Goal: Task Accomplishment & Management: Complete application form

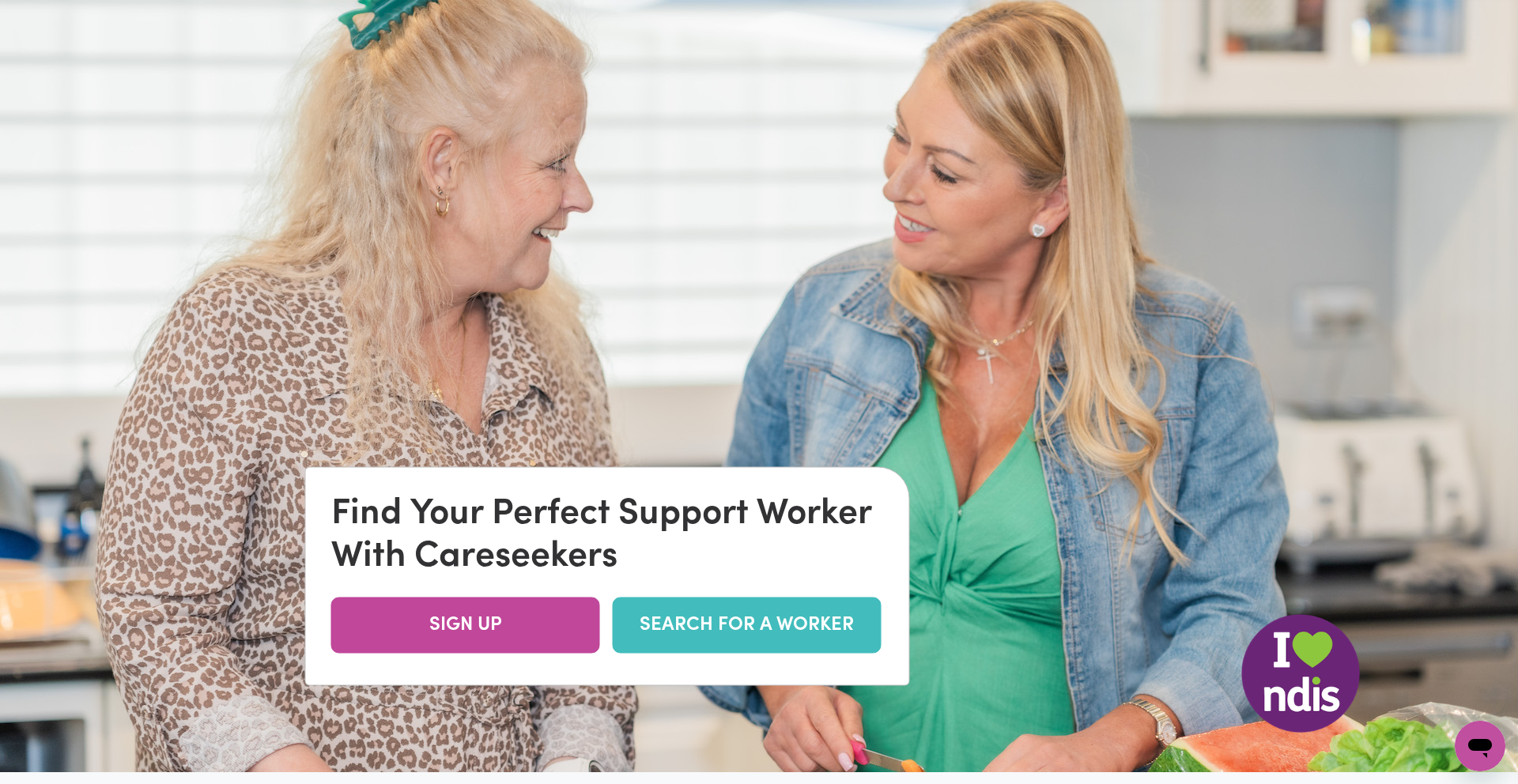
scroll to position [71, 0]
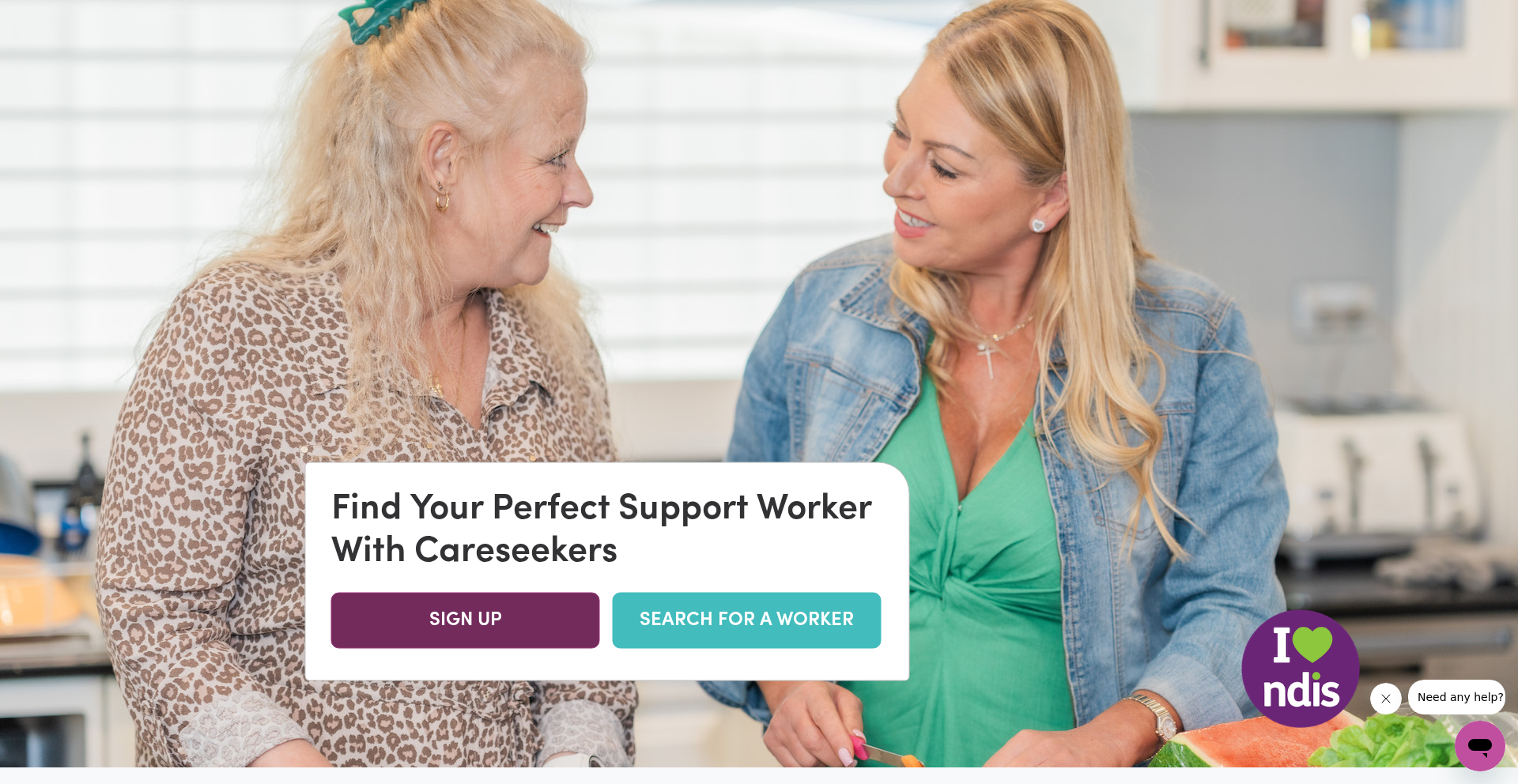
click at [548, 609] on link "SIGN UP" at bounding box center [465, 620] width 269 height 56
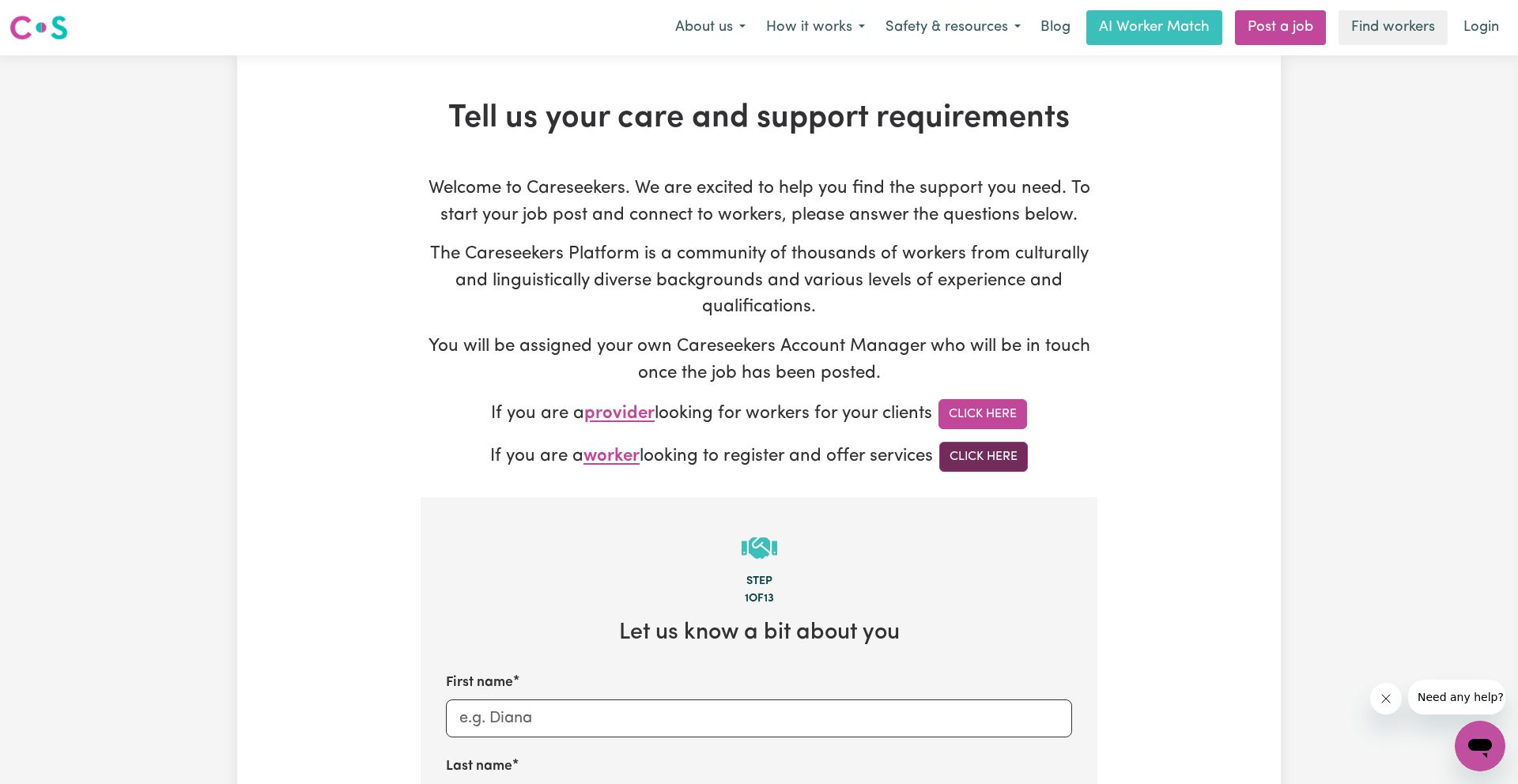
click at [976, 463] on link "Click Here" at bounding box center [983, 456] width 89 height 30
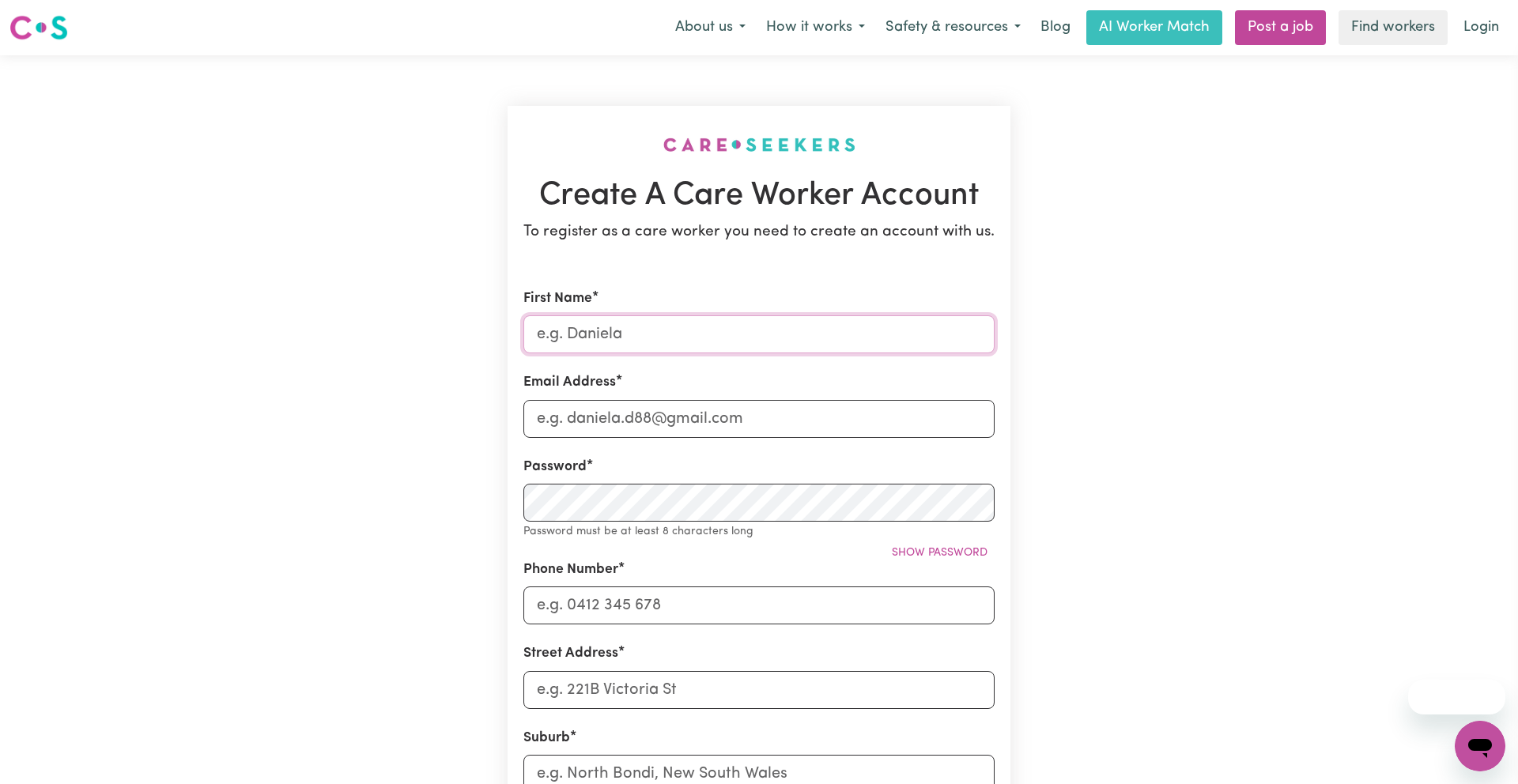
click at [899, 317] on input "First Name" at bounding box center [758, 334] width 471 height 38
click at [900, 319] on input "First Name" at bounding box center [758, 334] width 471 height 38
type input "[PERSON_NAME]"
type input "[PERSON_NAME][EMAIL_ADDRESS][DOMAIN_NAME]"
type input "0490389261"
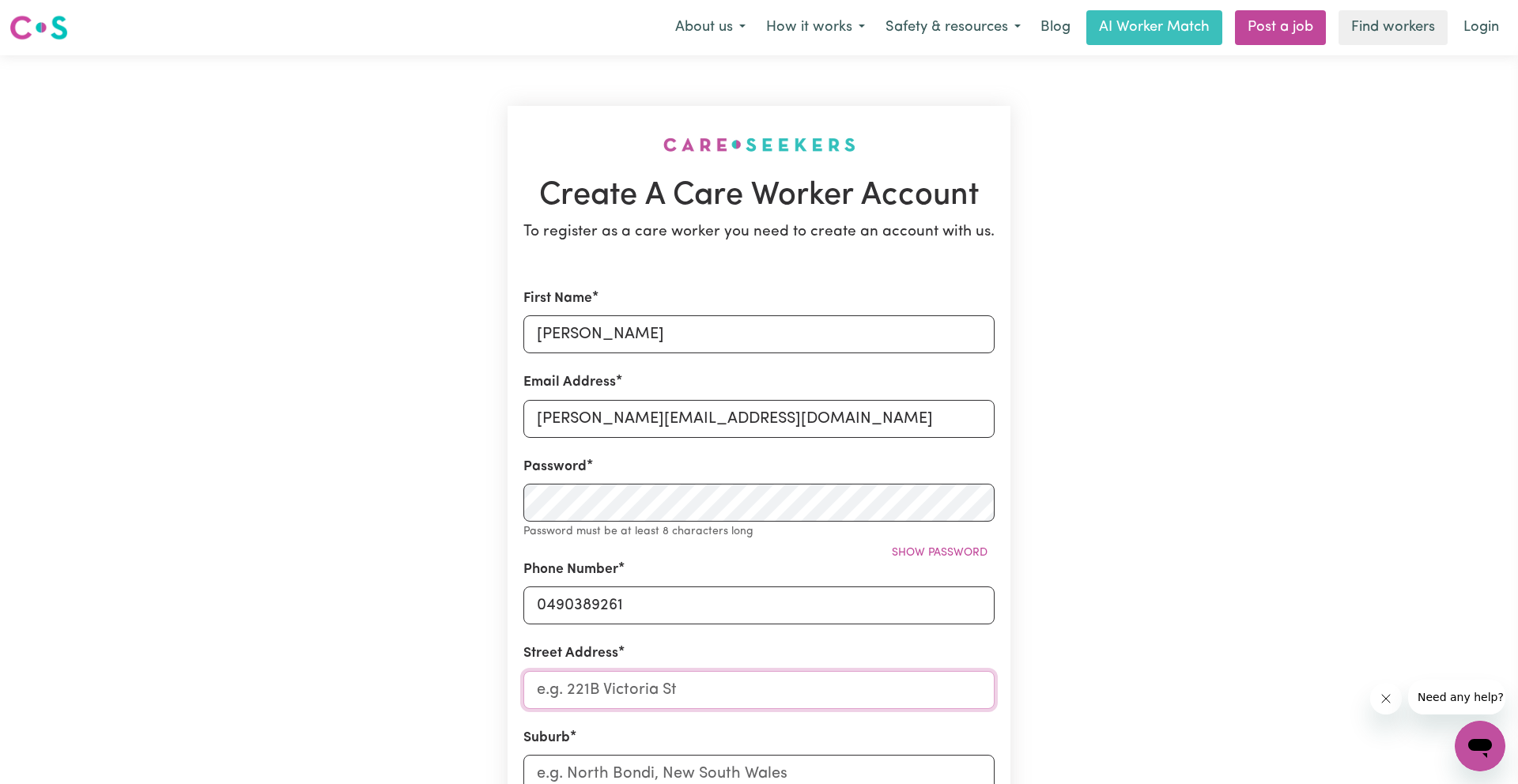
type input "[STREET_ADDRESS]"
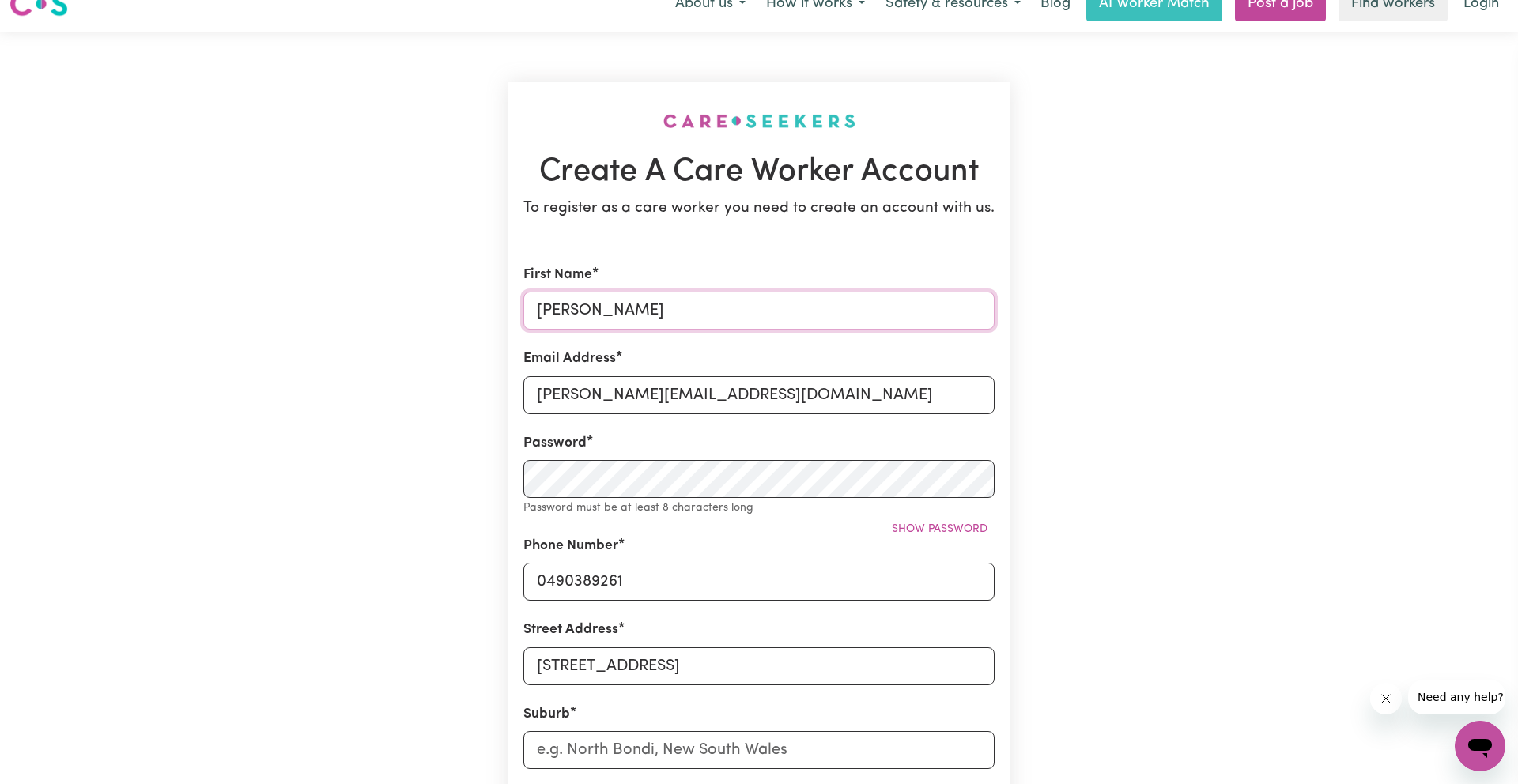
scroll to position [28, 0]
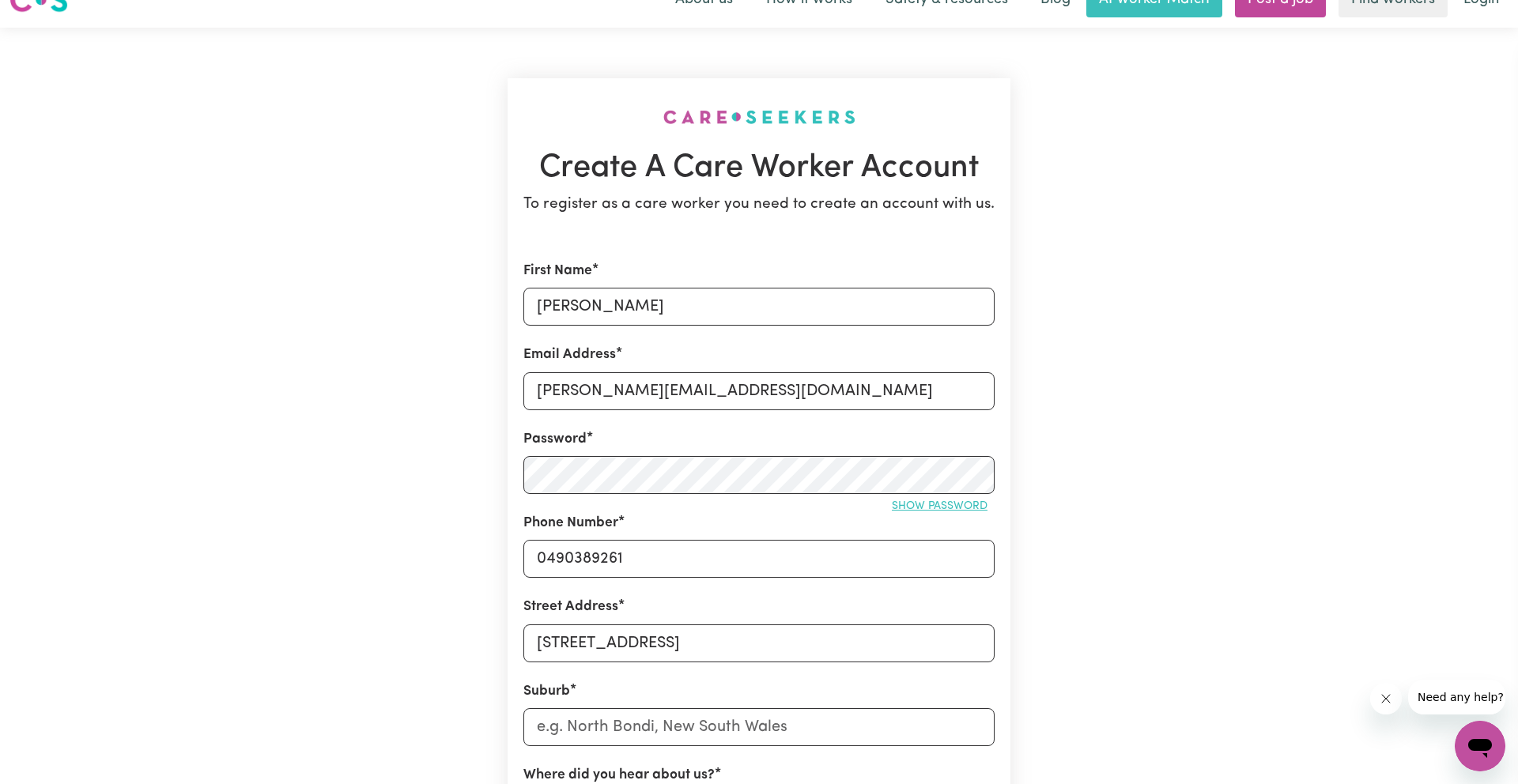
click at [961, 512] on button "Show password" at bounding box center [940, 506] width 110 height 25
click at [961, 512] on button "Hide password" at bounding box center [943, 506] width 102 height 25
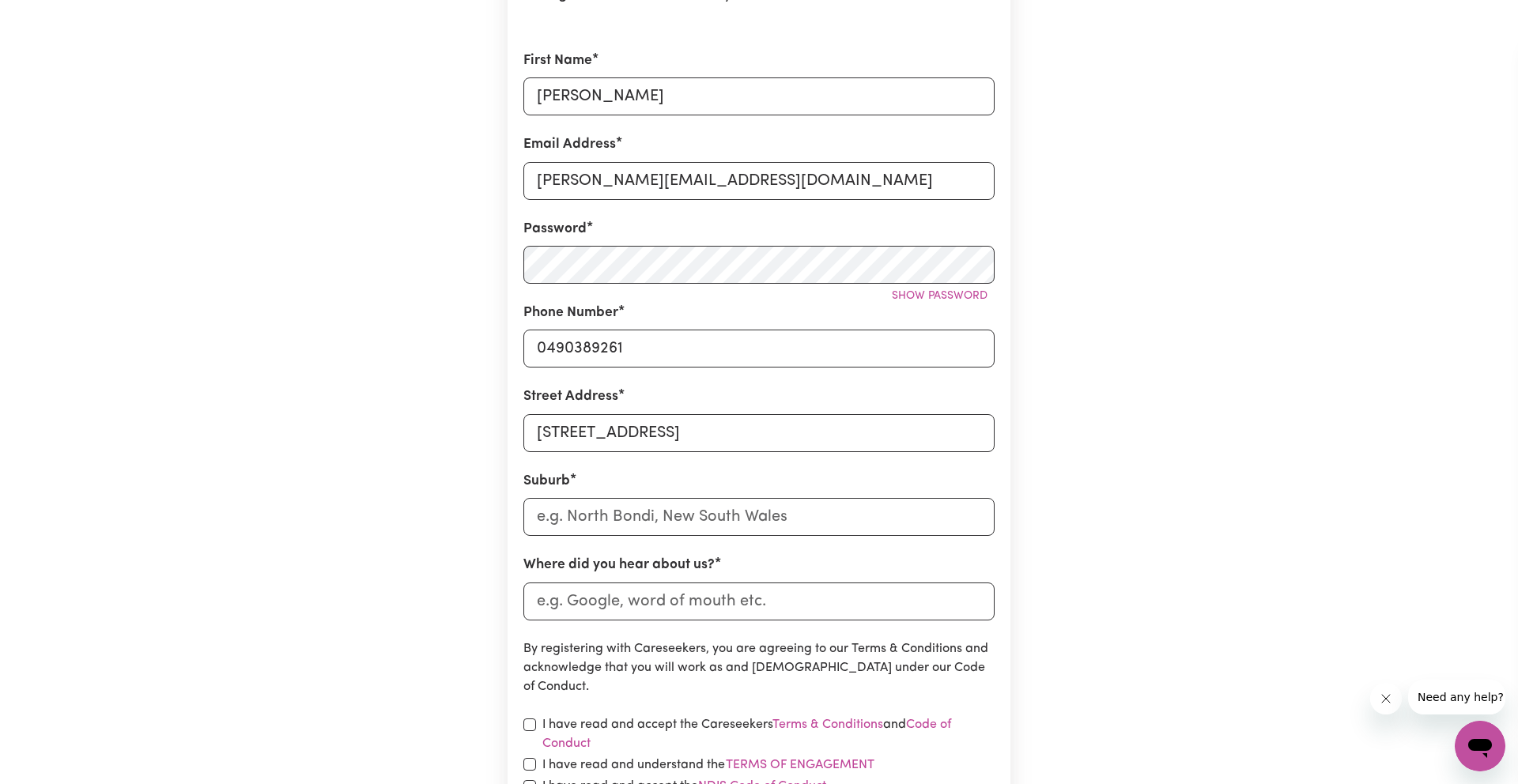
scroll to position [245, 0]
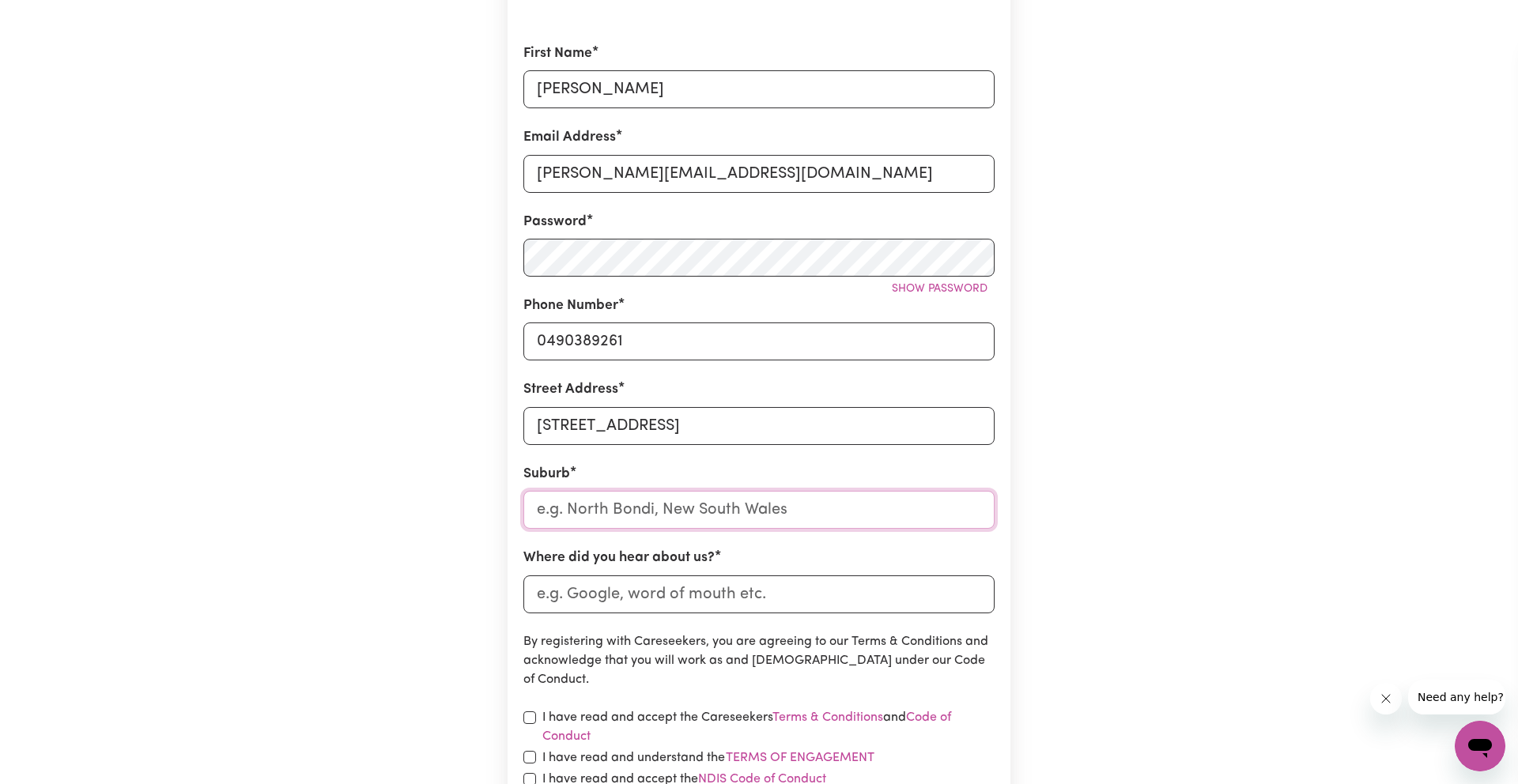
click at [729, 520] on input "text" at bounding box center [758, 510] width 471 height 38
type input "Temp"
type input "TempLERS, [GEOGRAPHIC_DATA]"
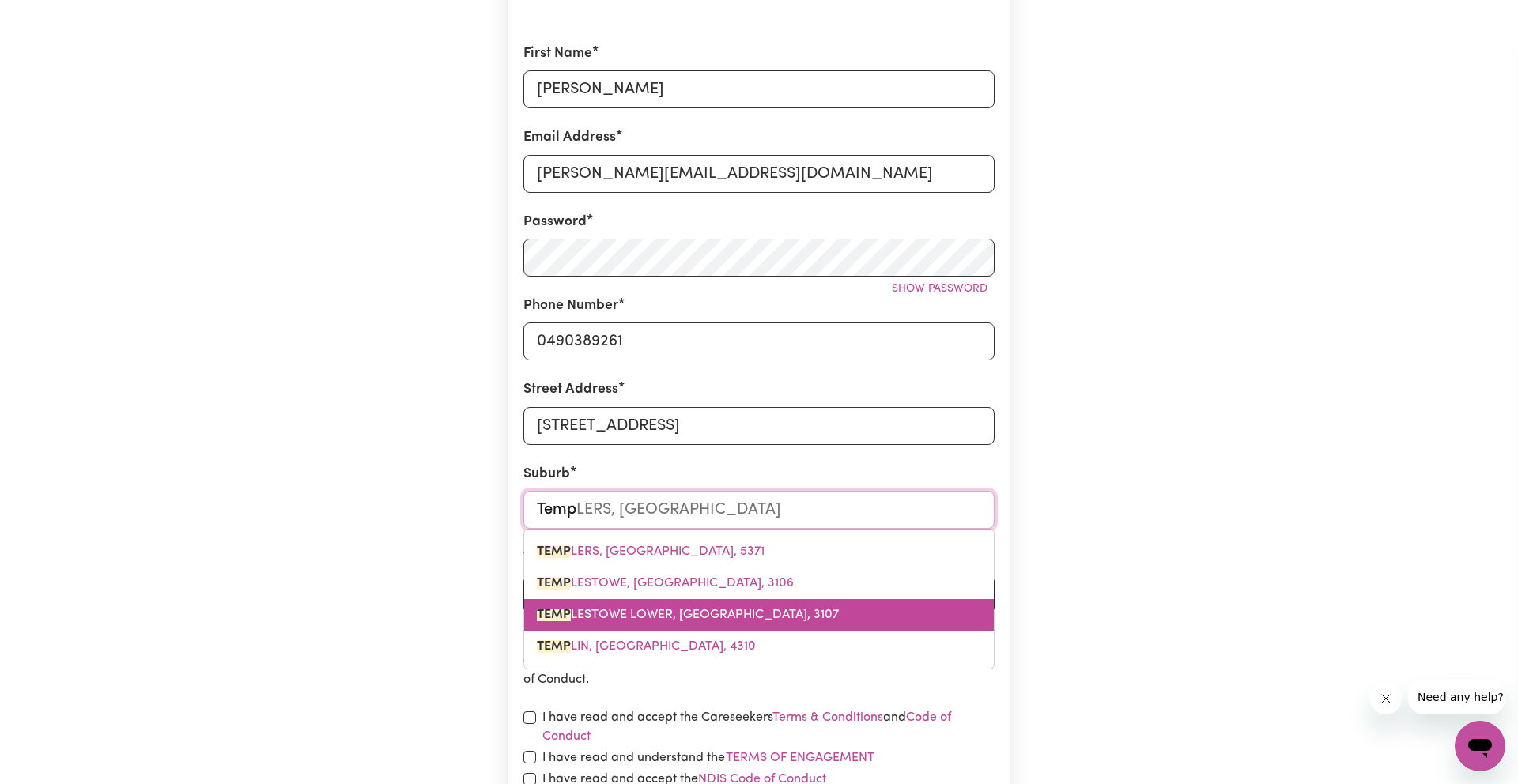
click at [683, 606] on link "TEMP LESTOWE LOWER, [GEOGRAPHIC_DATA], 3107" at bounding box center [758, 615] width 470 height 31
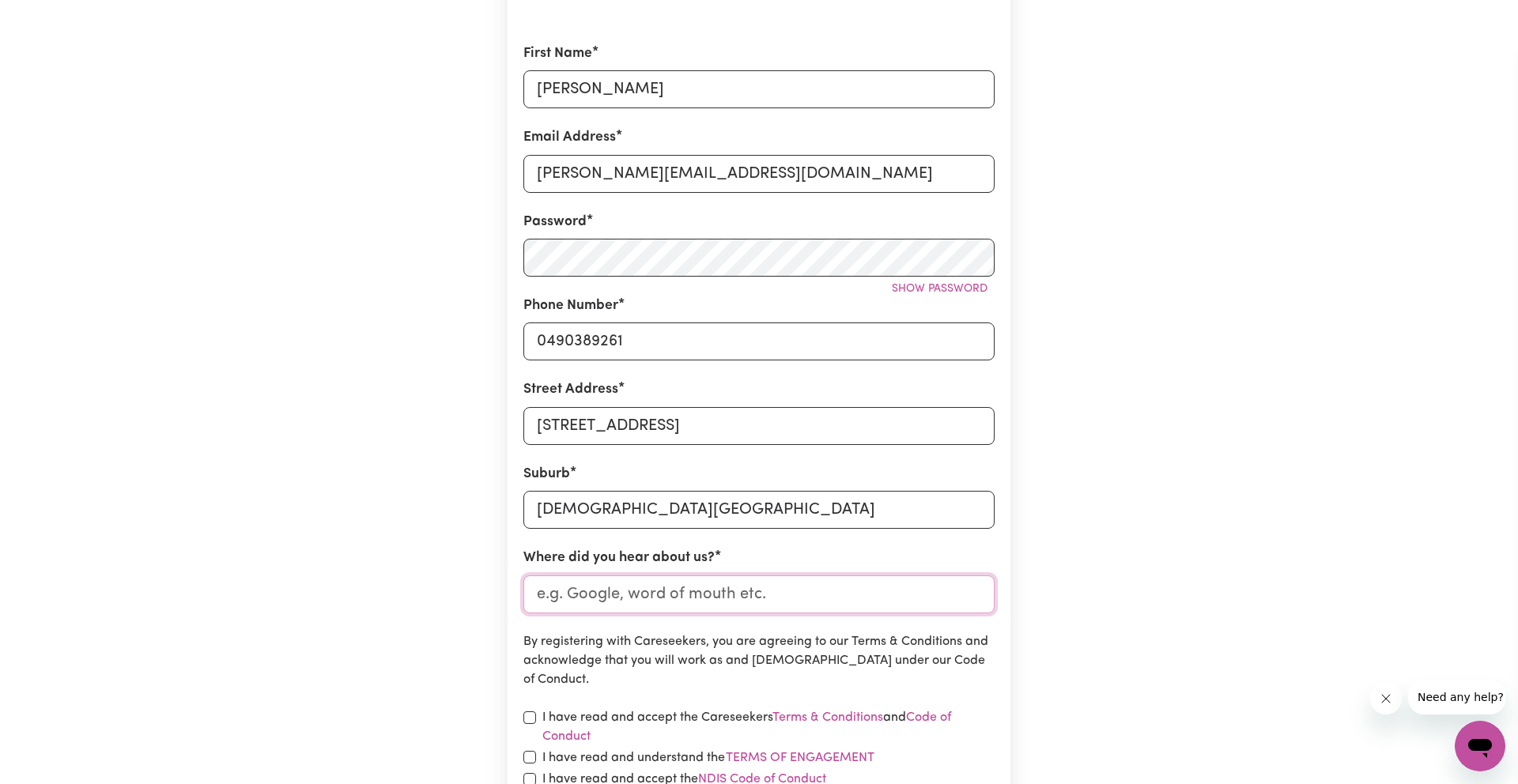
click at [684, 606] on input "Where did you hear about us?" at bounding box center [758, 594] width 471 height 38
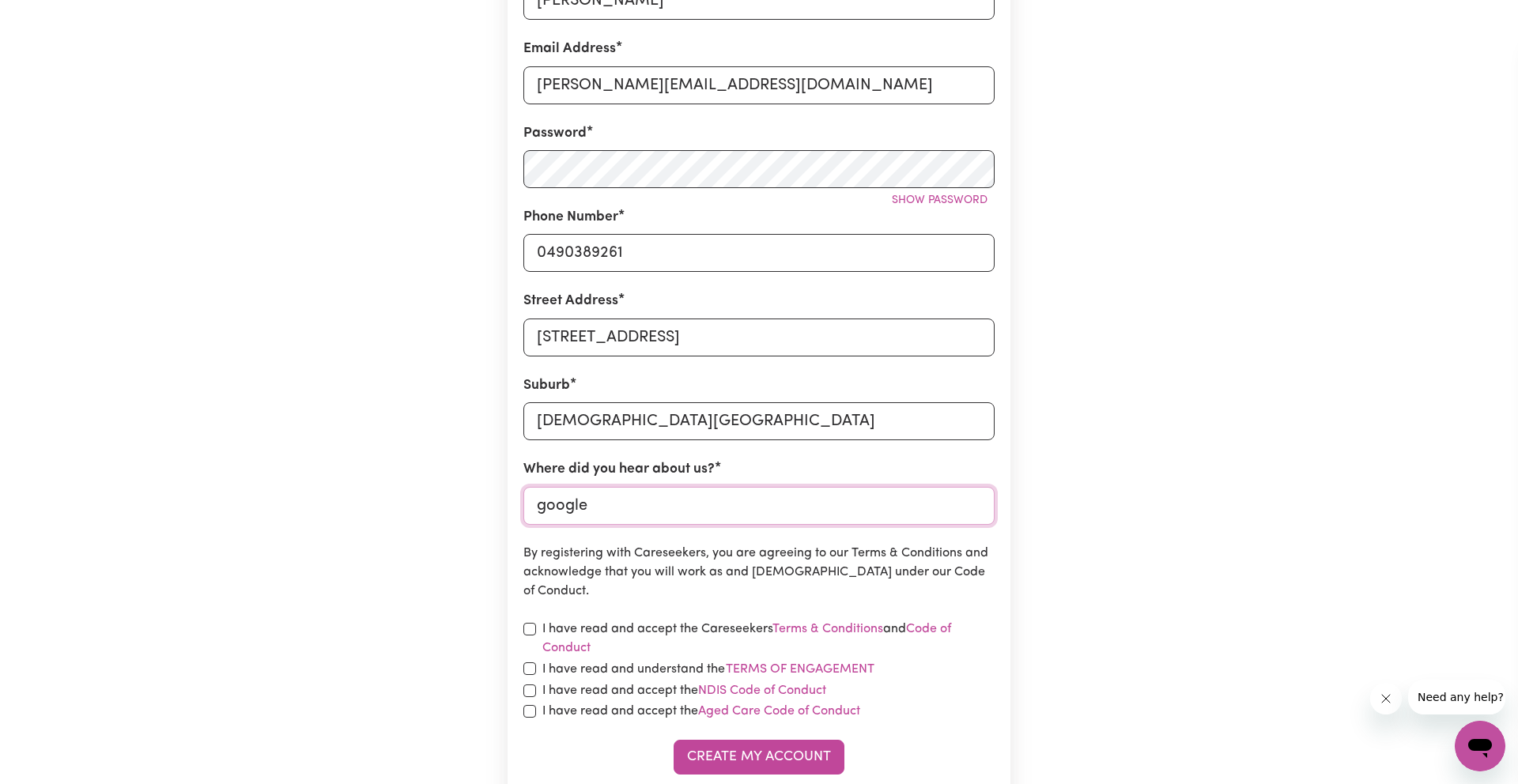
scroll to position [339, 0]
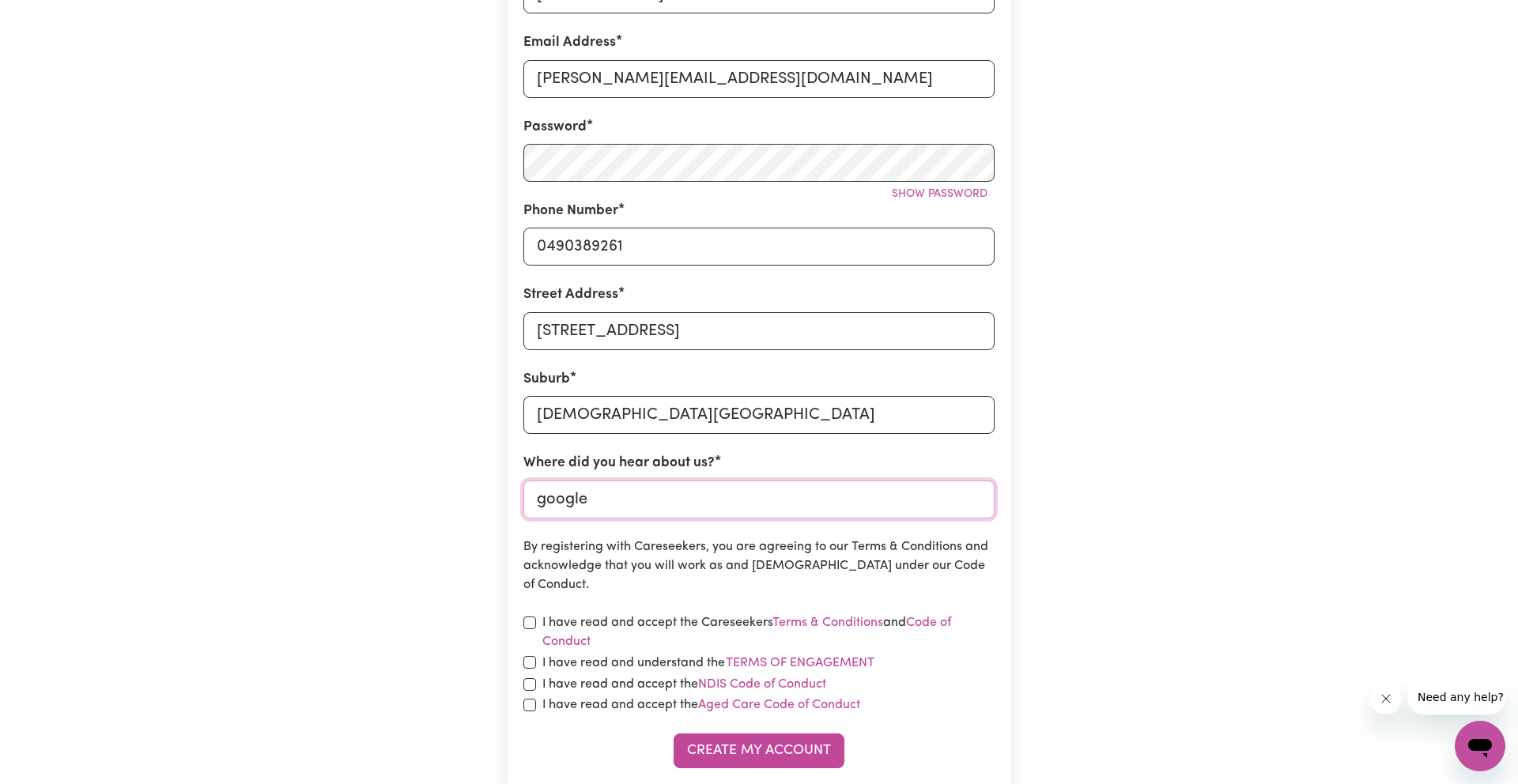
type input "google"
click at [663, 630] on label "I have read and accept the Careseekers Terms & Conditions and Code of Conduct" at bounding box center [769, 632] width 452 height 38
click at [653, 624] on label "I have read and accept the Careseekers Terms & Conditions and Code of Conduct" at bounding box center [769, 632] width 452 height 38
click at [643, 621] on label "I have read and accept the Careseekers Terms & Conditions and Code of Conduct" at bounding box center [769, 632] width 452 height 38
click at [533, 621] on input "checkbox" at bounding box center [529, 622] width 12 height 12
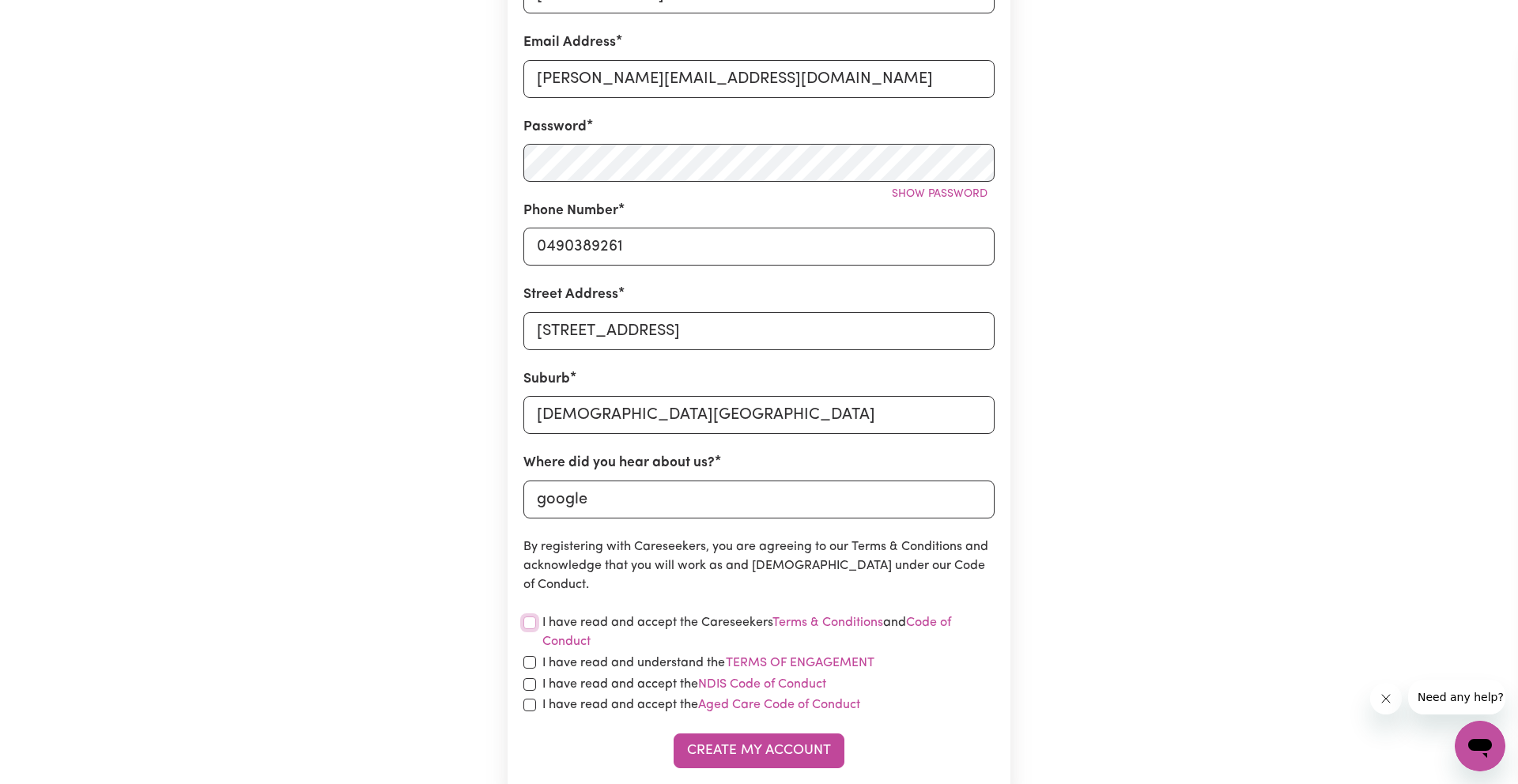
checkbox input "true"
click at [532, 662] on input "checkbox" at bounding box center [529, 662] width 12 height 12
checkbox input "true"
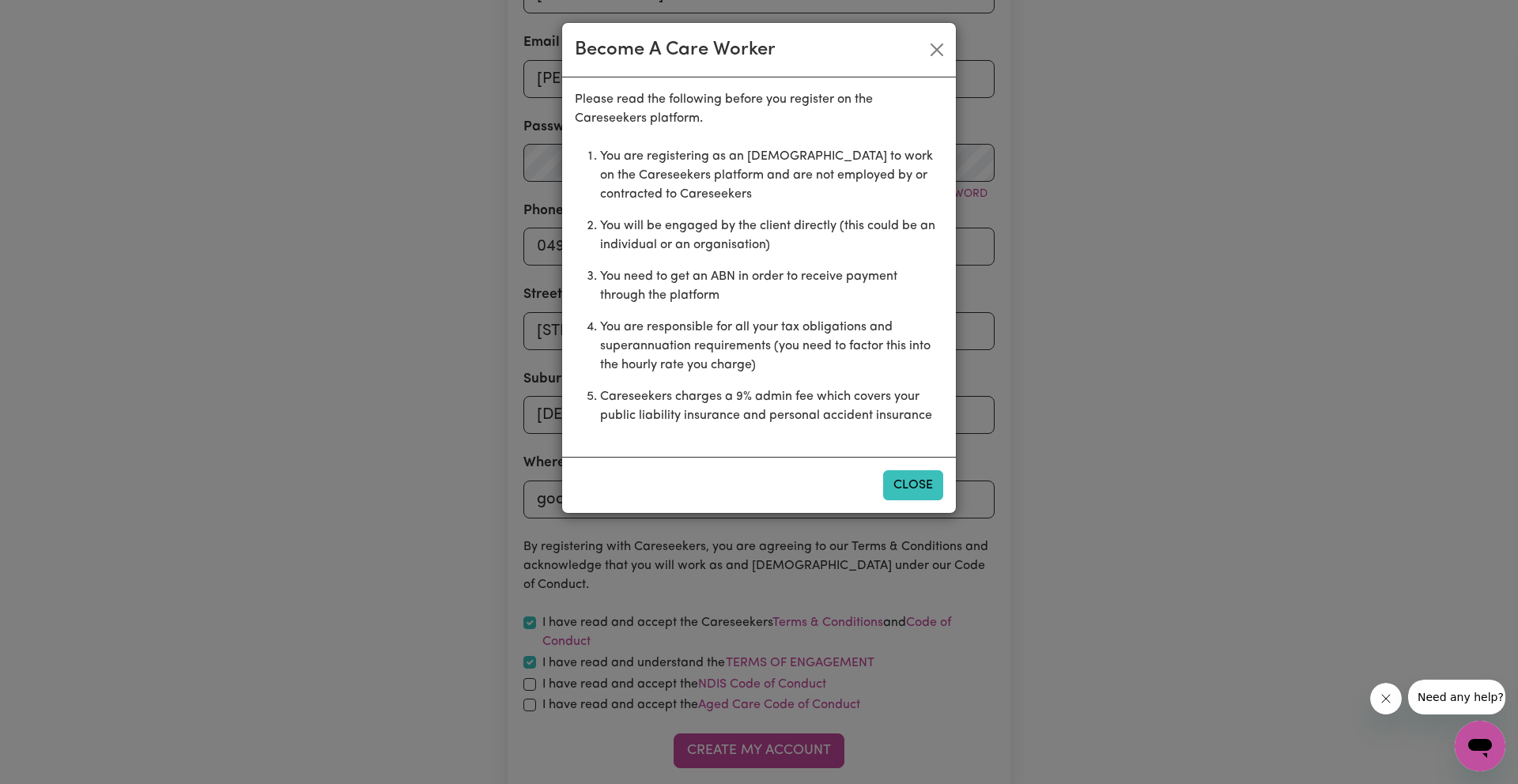
click at [899, 477] on button "Close" at bounding box center [913, 485] width 60 height 30
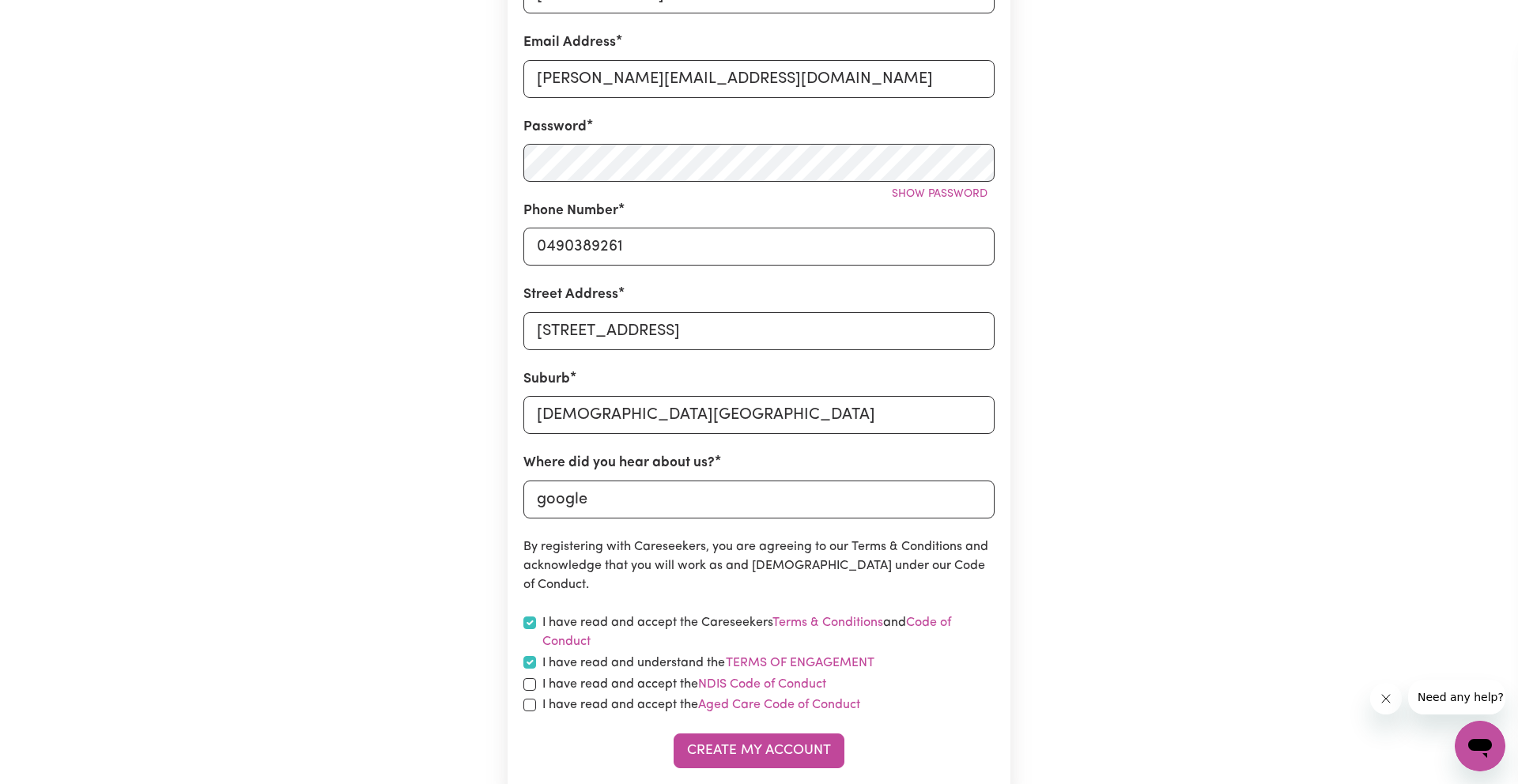
click at [539, 684] on div "I have read and accept the NDIS Code of Conduct" at bounding box center [758, 684] width 471 height 19
click at [529, 685] on input "checkbox" at bounding box center [529, 684] width 12 height 12
checkbox input "true"
click at [533, 707] on input "checkbox" at bounding box center [529, 704] width 12 height 12
checkbox input "true"
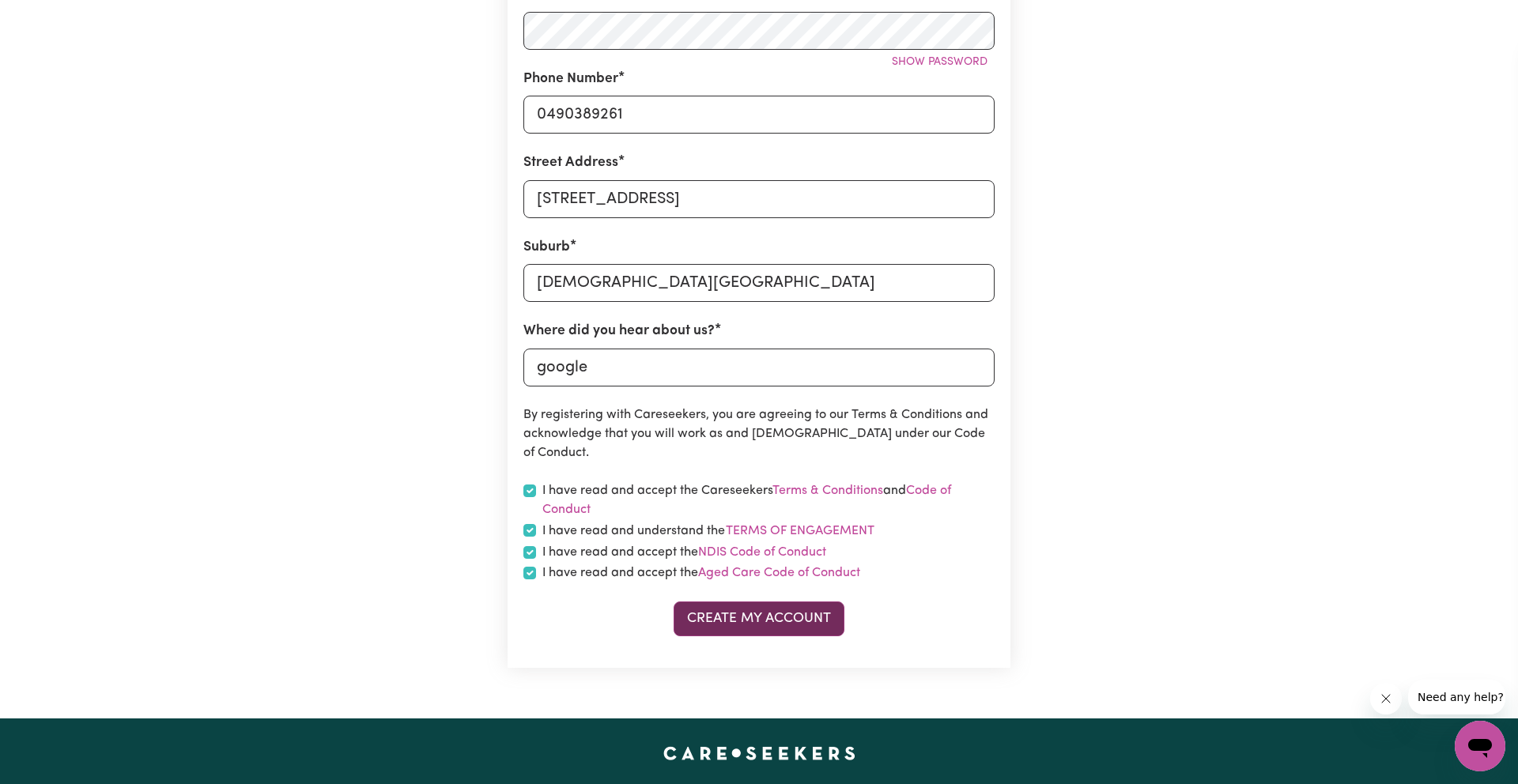
click at [738, 621] on button "Create My Account" at bounding box center [759, 619] width 171 height 35
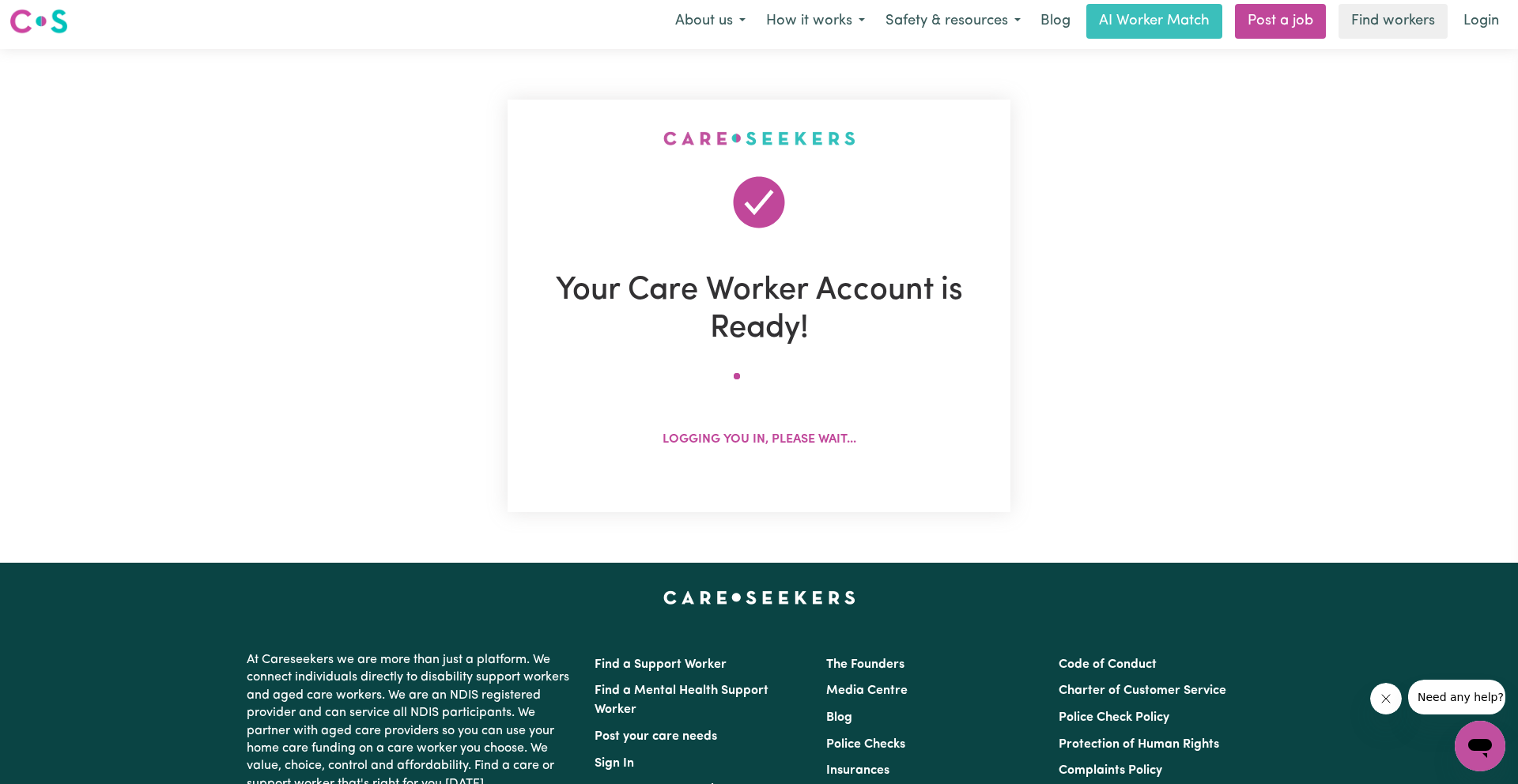
scroll to position [0, 0]
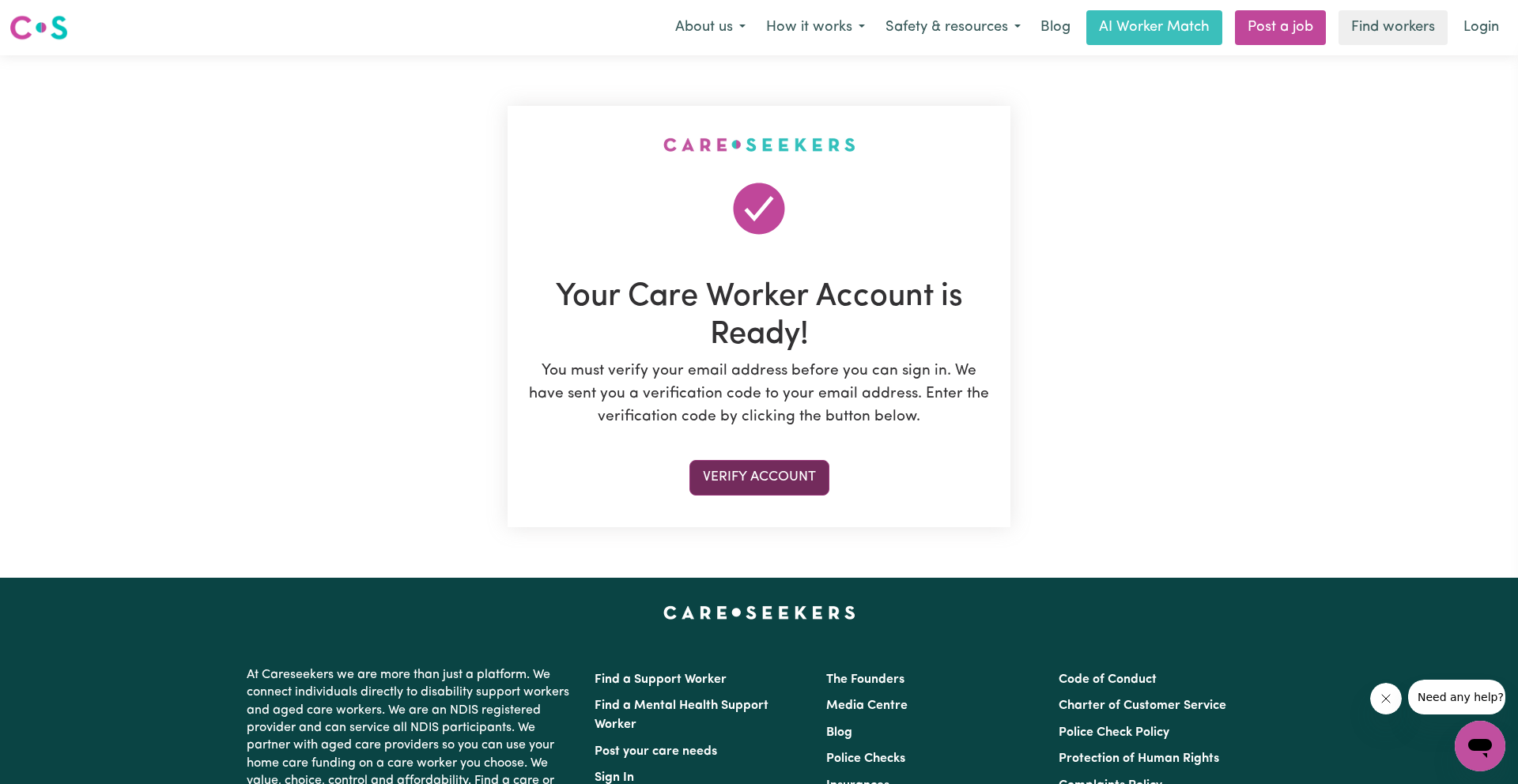
click at [808, 470] on button "Verify Account" at bounding box center [759, 477] width 140 height 35
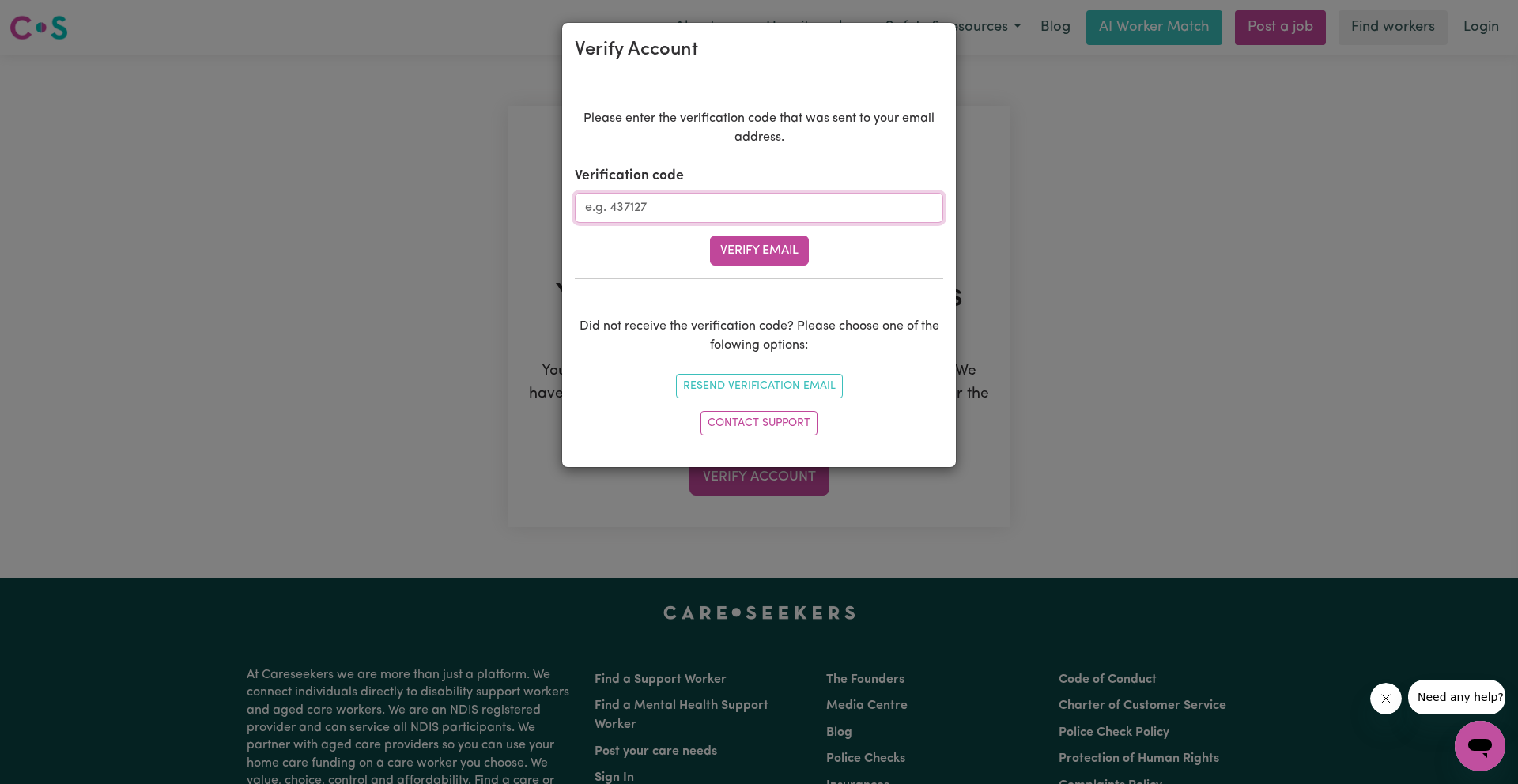
click at [810, 214] on input "Verification code" at bounding box center [759, 208] width 368 height 30
paste input "908222"
type input "908222"
click at [789, 254] on button "Verify Email" at bounding box center [759, 250] width 99 height 30
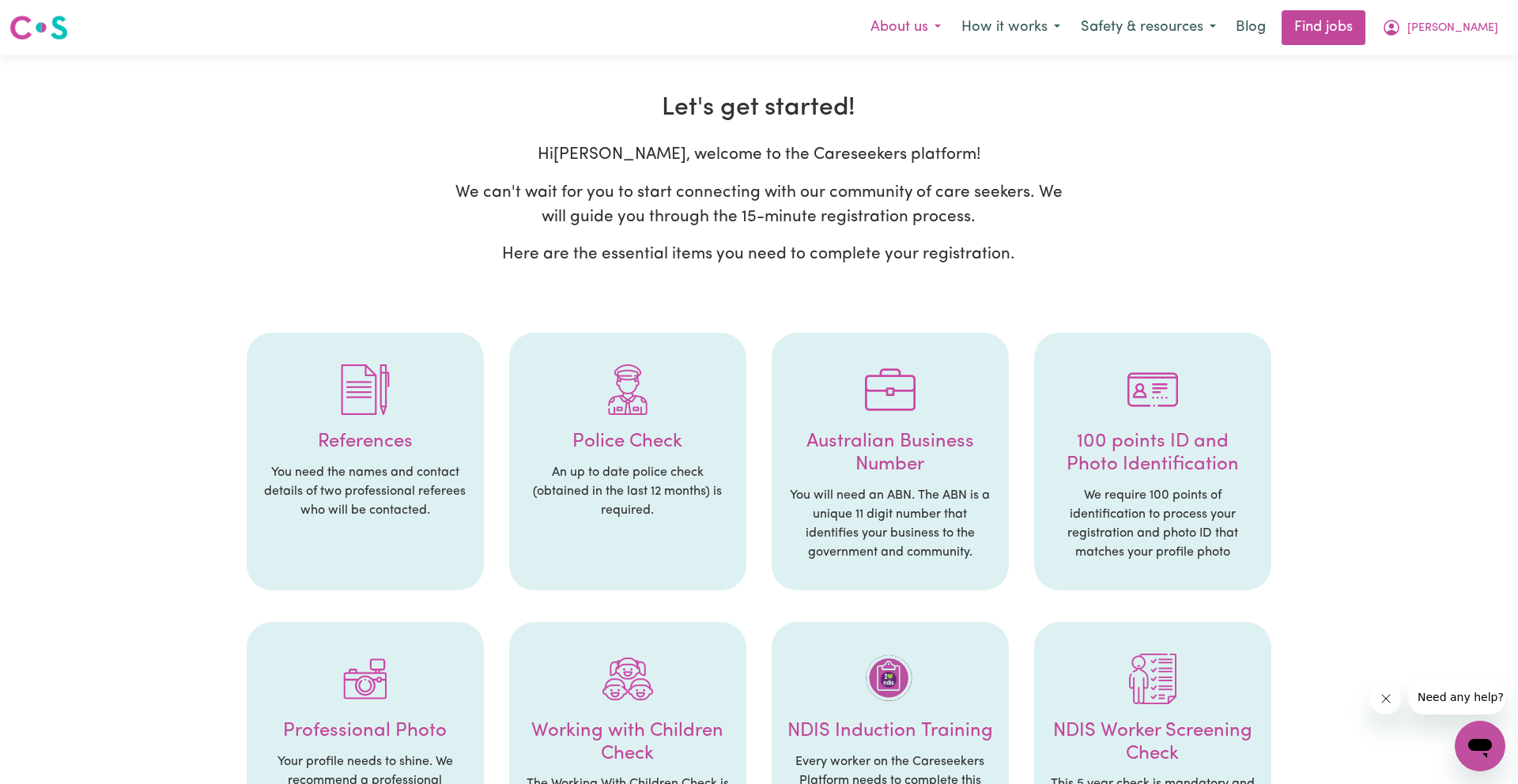
click at [951, 29] on button "About us" at bounding box center [905, 27] width 91 height 33
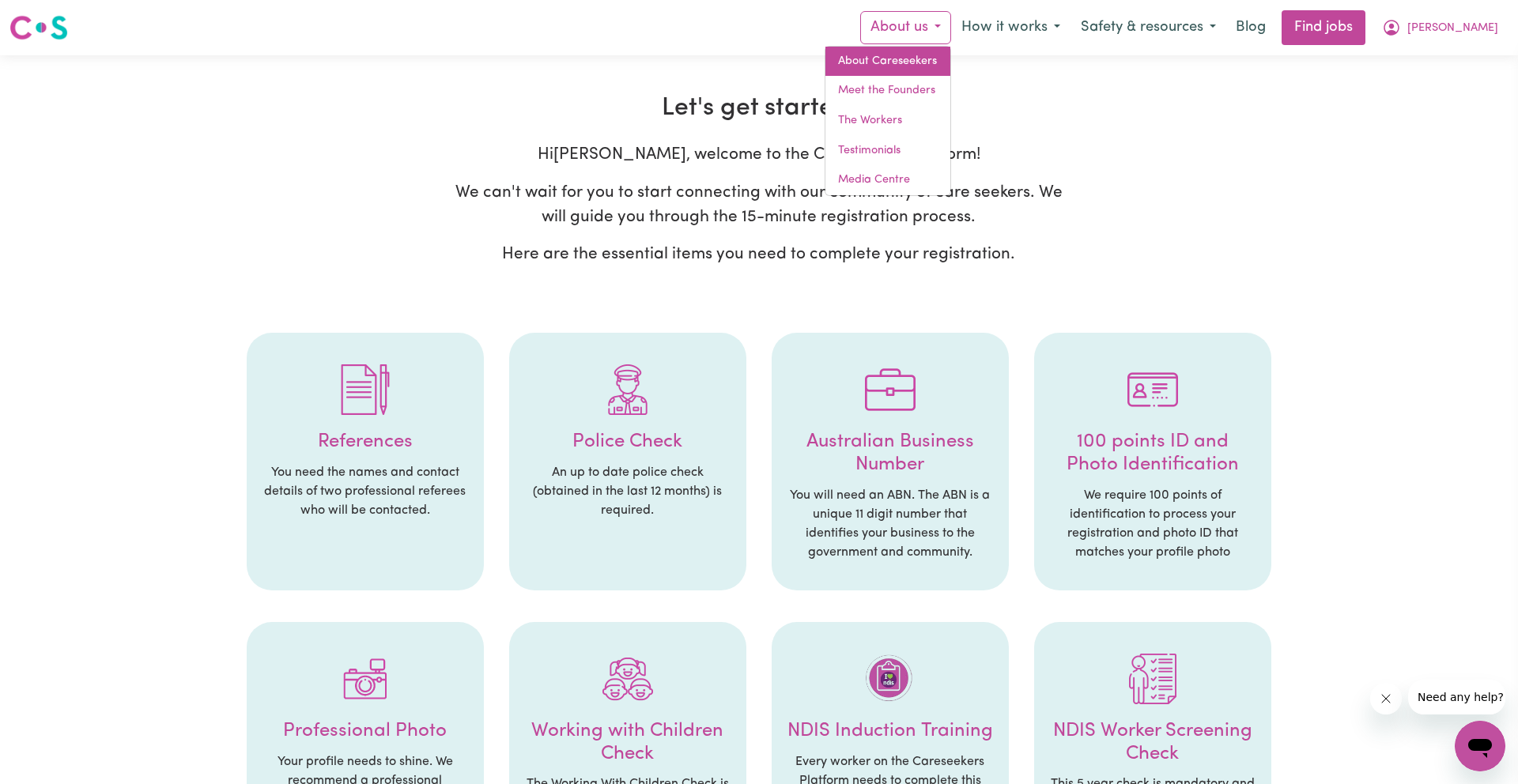
click at [951, 57] on link "About Careseekers" at bounding box center [888, 62] width 125 height 30
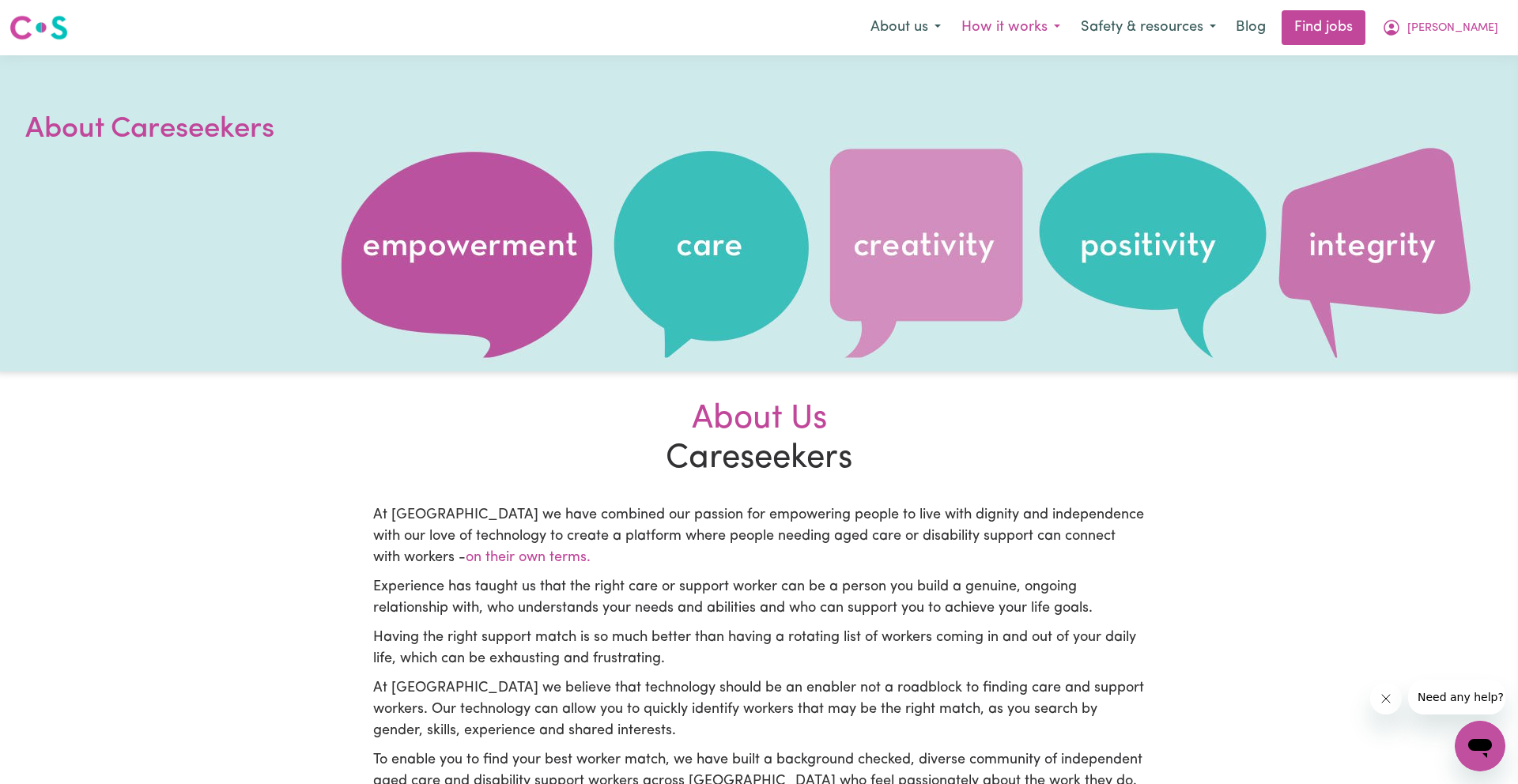
click at [1061, 21] on button "How it works" at bounding box center [1011, 27] width 119 height 33
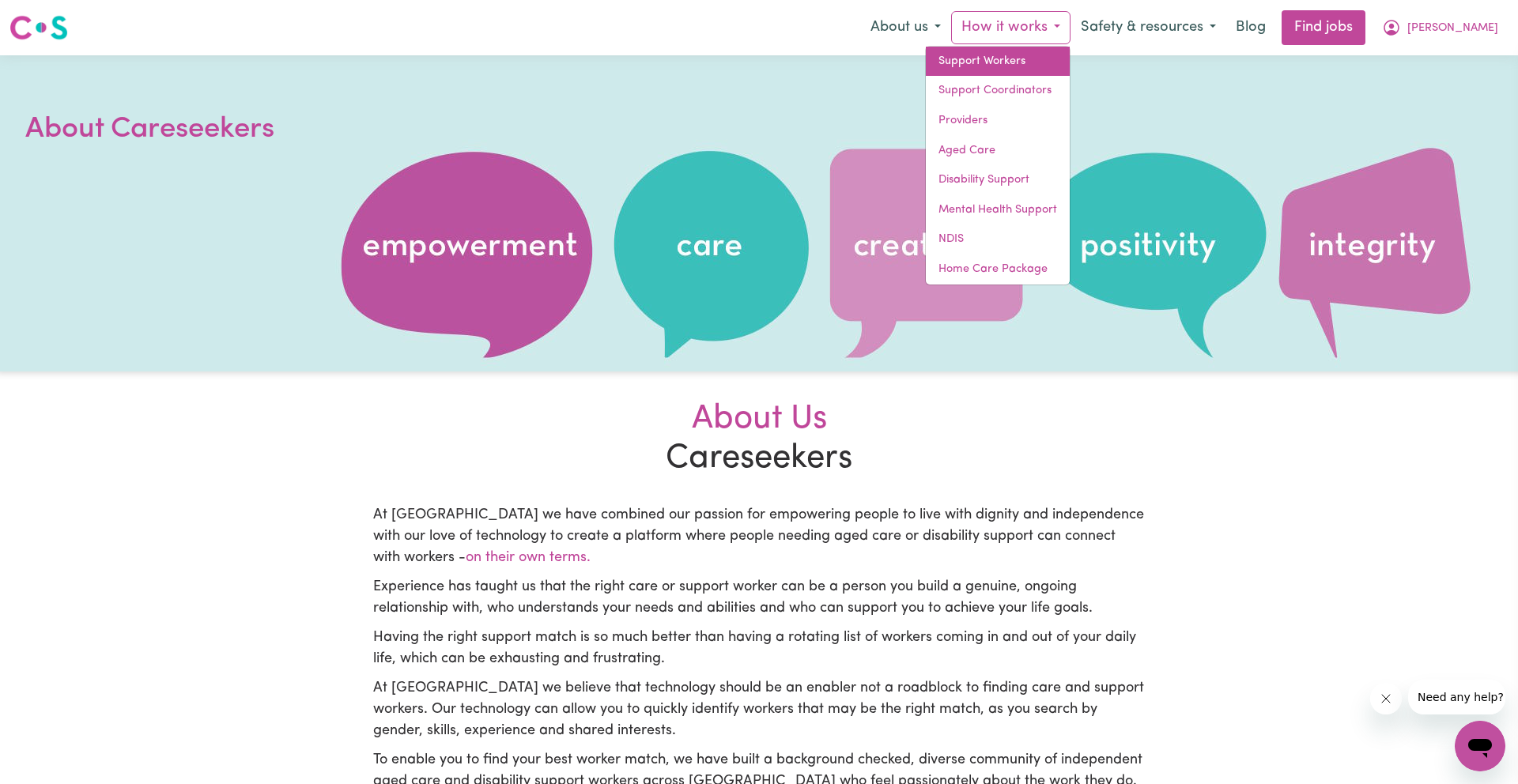
click at [1057, 67] on link "Support Workers" at bounding box center [997, 62] width 144 height 30
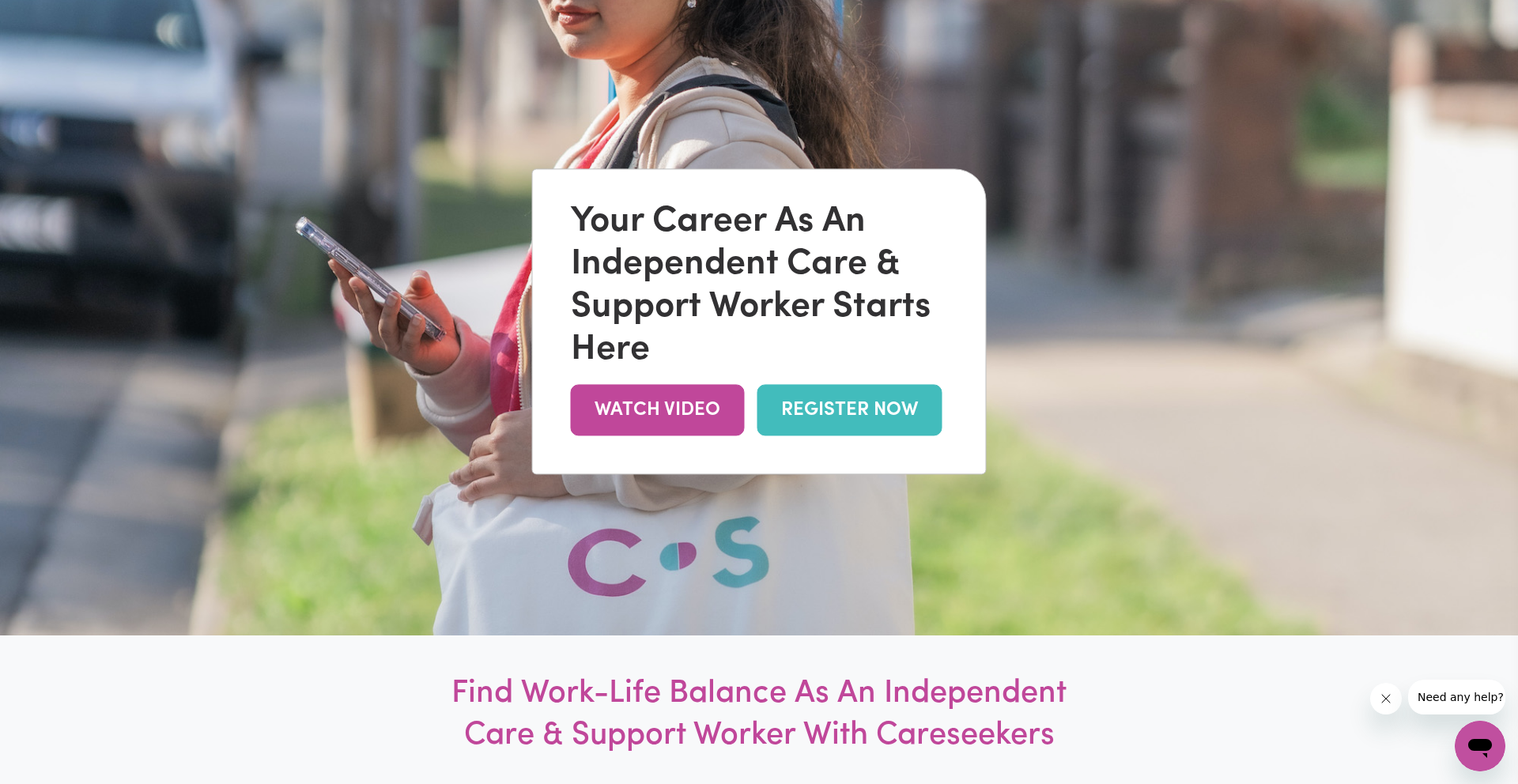
scroll to position [68, 0]
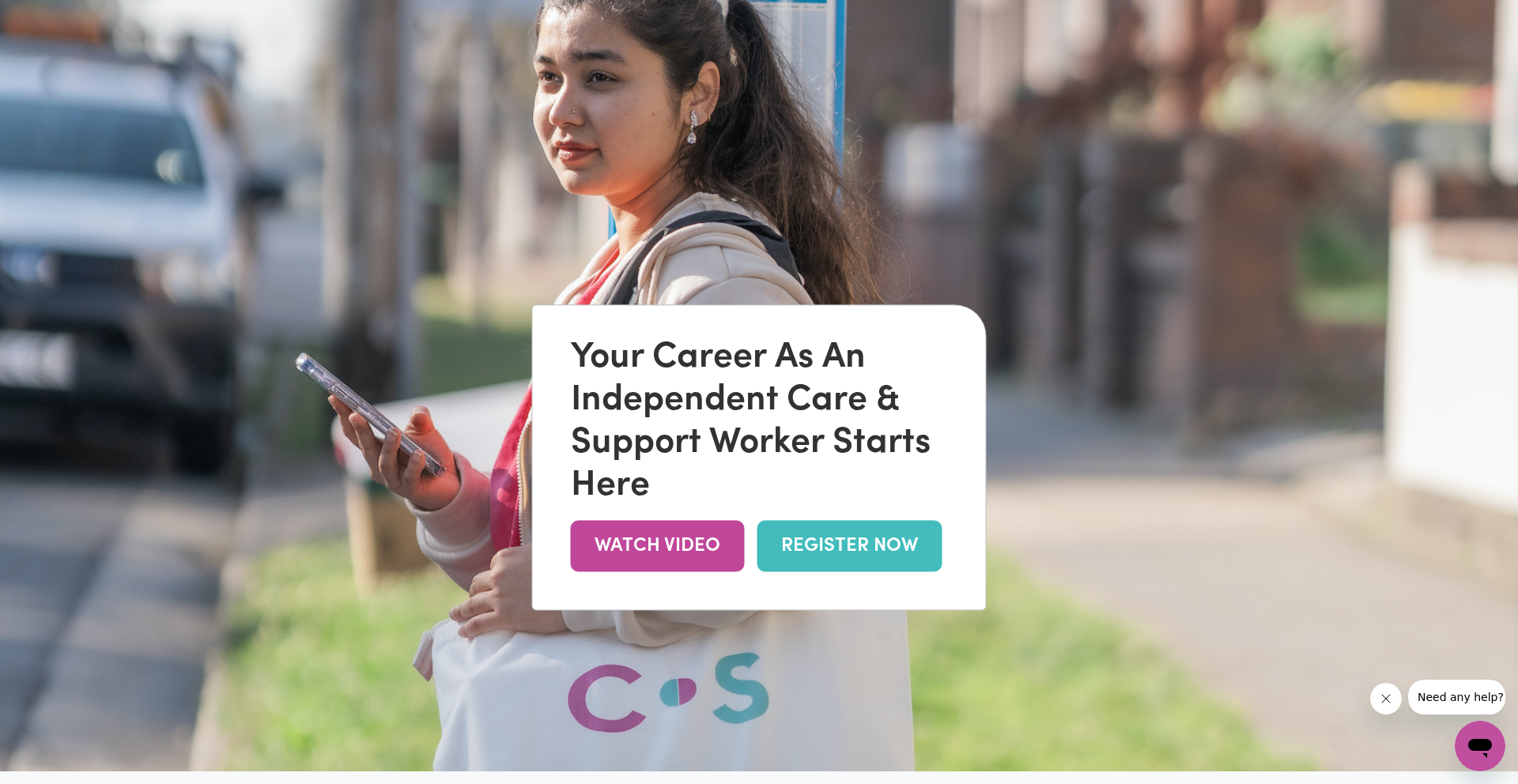
click at [637, 602] on div "Your Career As An Independent Care & Support Worker Starts Here WATCH VIDEO REG…" at bounding box center [759, 458] width 453 height 304
click at [647, 548] on link "WATCH VIDEO" at bounding box center [658, 546] width 174 height 51
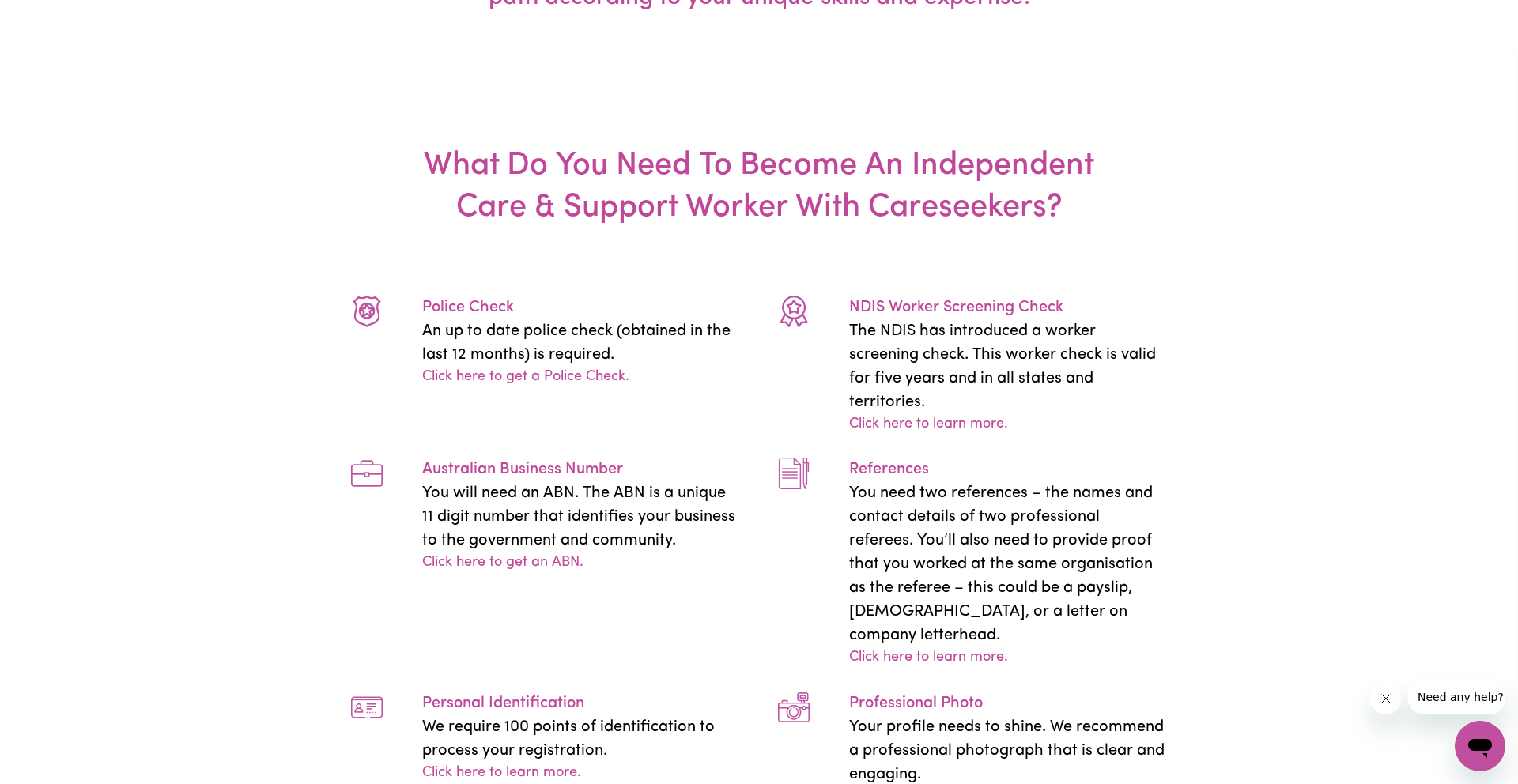
scroll to position [3255, 0]
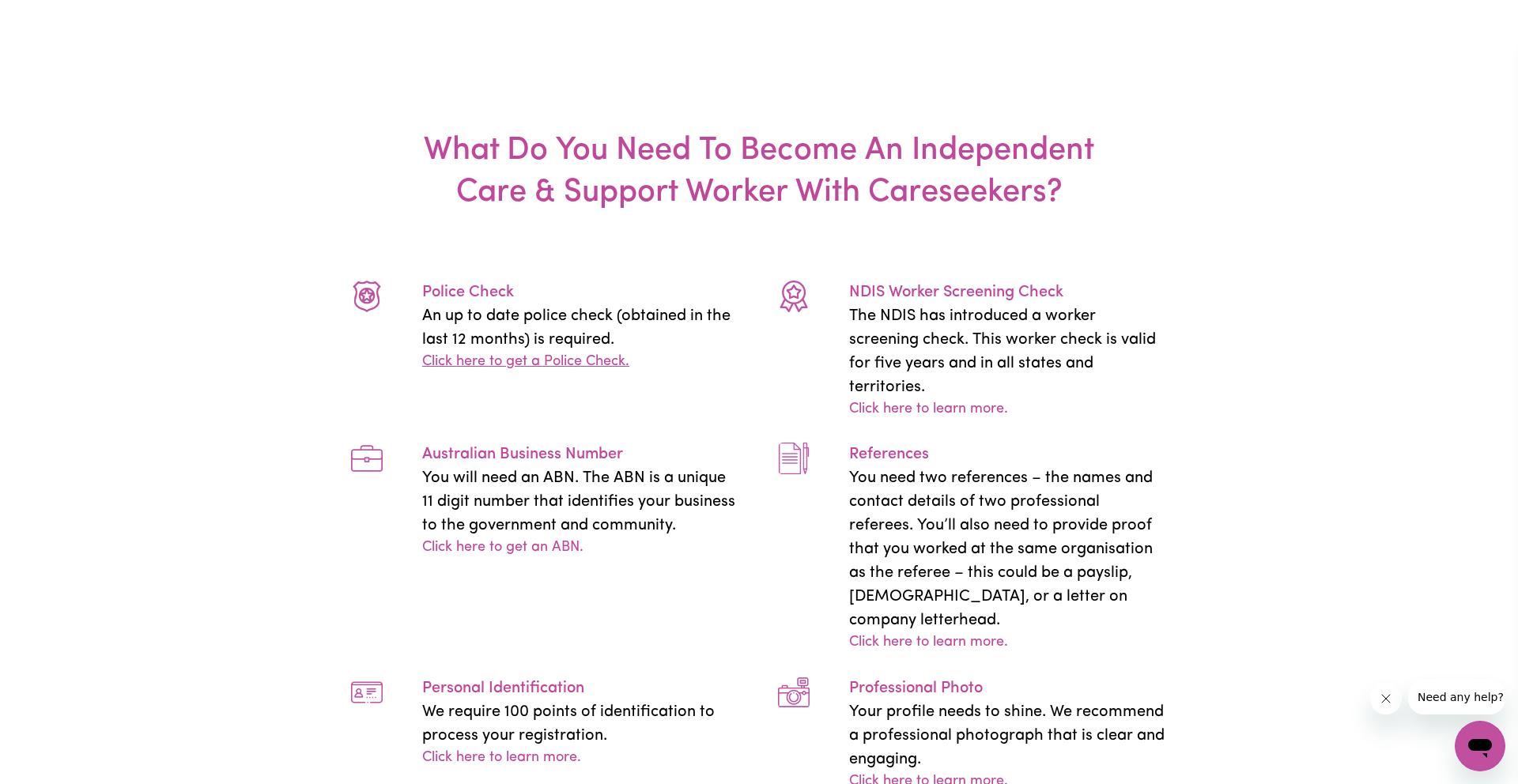
click at [603, 352] on link "Click here to get a Police Check." at bounding box center [525, 362] width 207 height 21
